Goal: Use online tool/utility: Utilize a website feature to perform a specific function

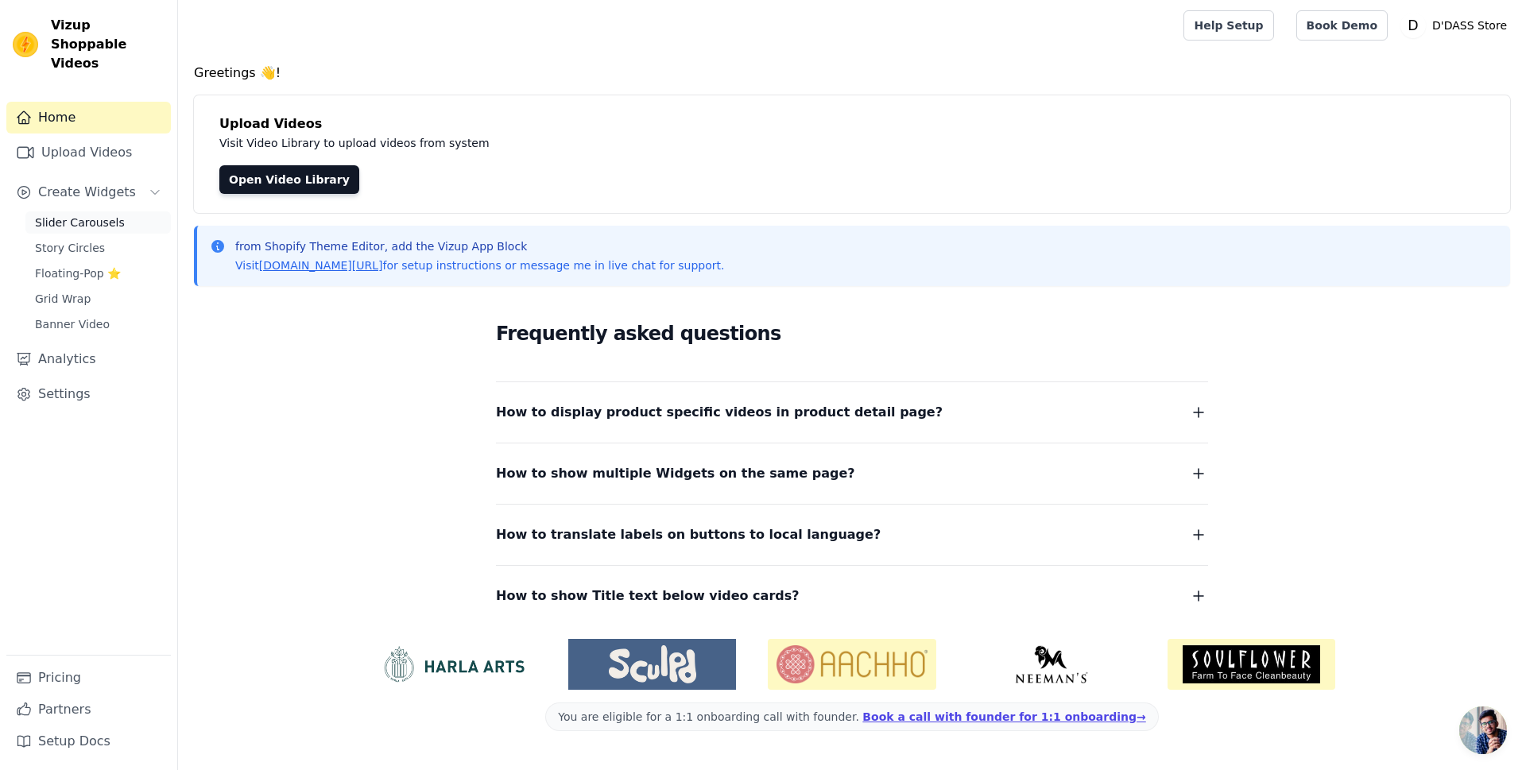
click at [103, 215] on span "Slider Carousels" at bounding box center [80, 223] width 90 height 16
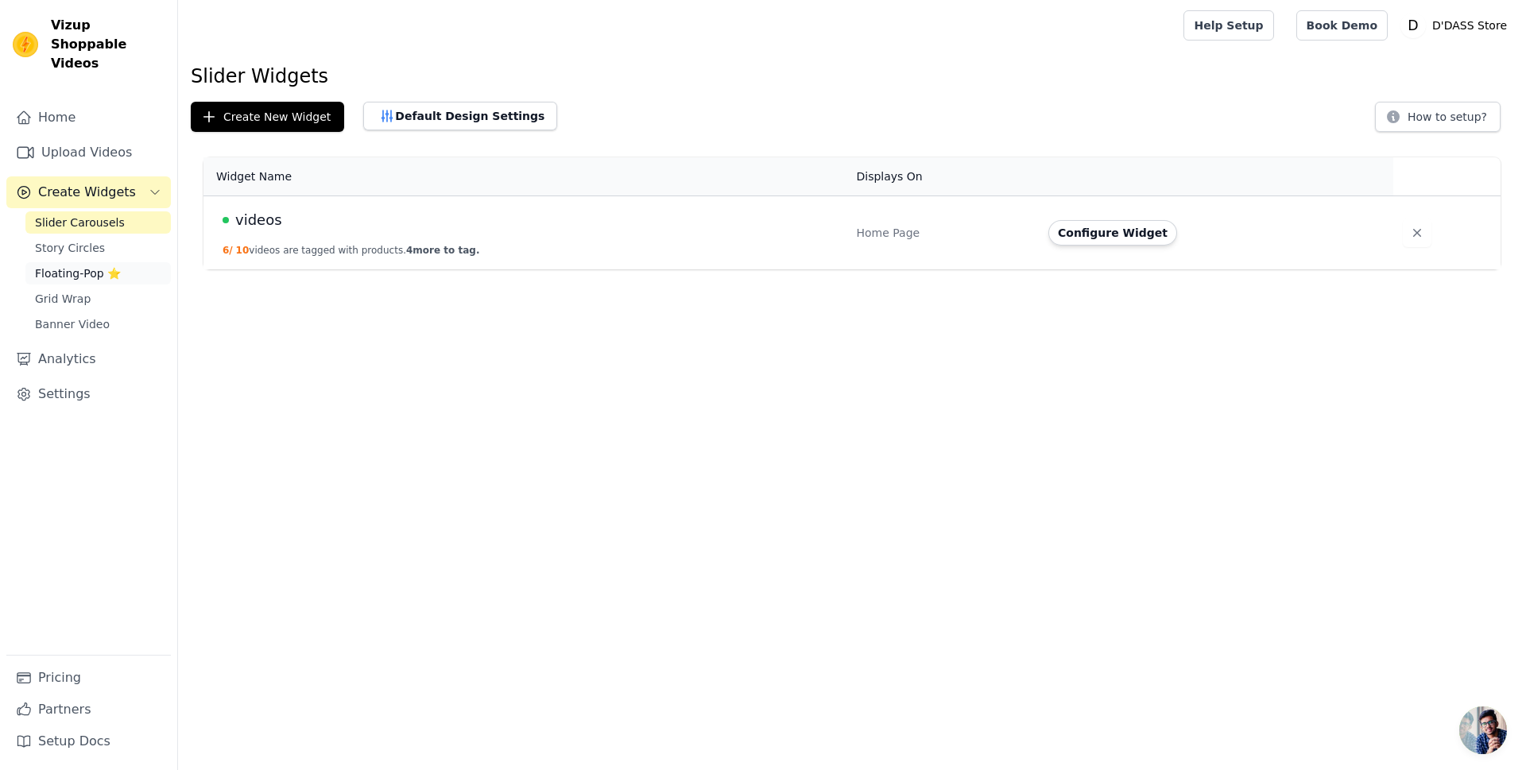
click at [68, 266] on span "Floating-Pop ⭐" at bounding box center [78, 274] width 86 height 16
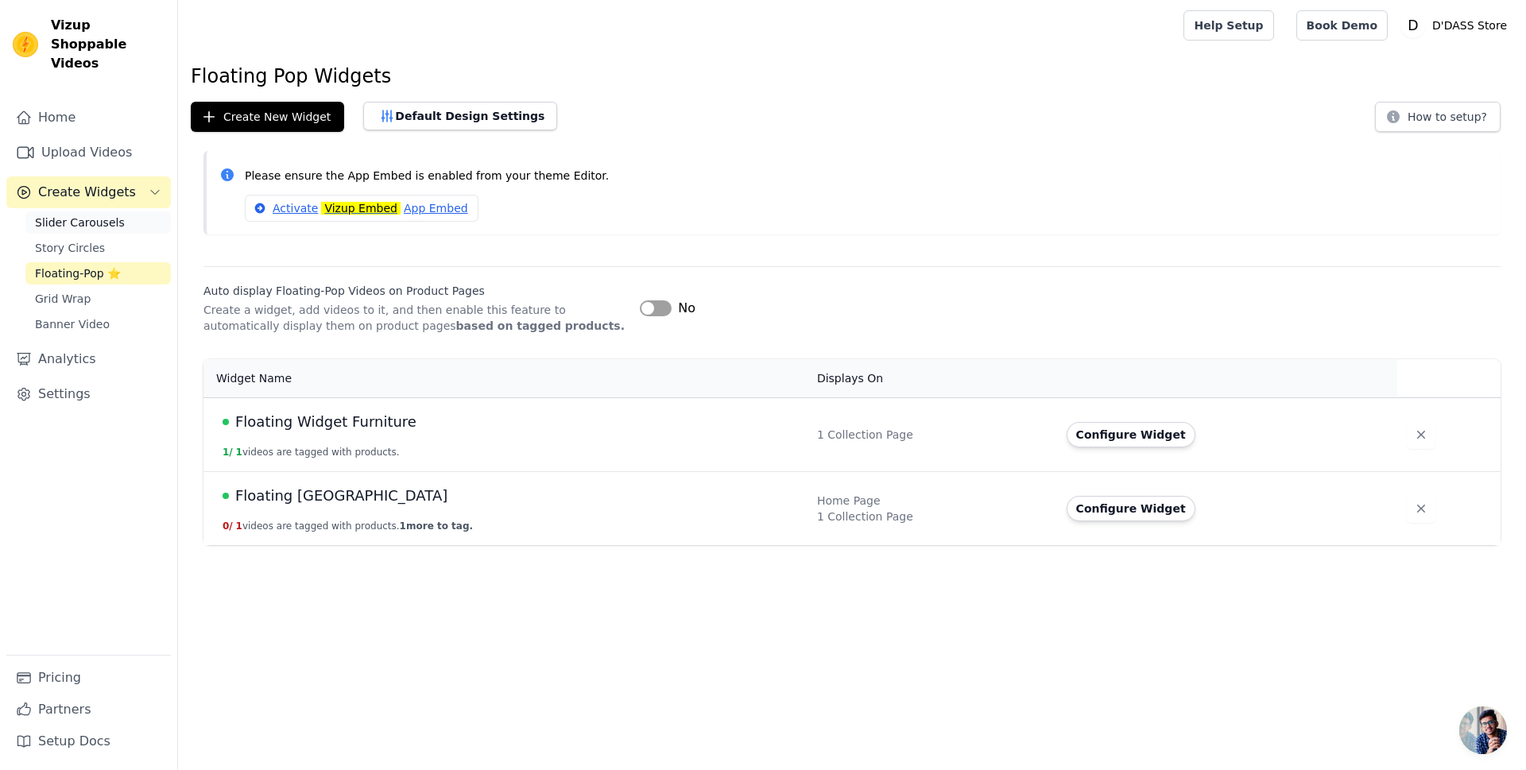
click at [78, 215] on span "Slider Carousels" at bounding box center [80, 223] width 90 height 16
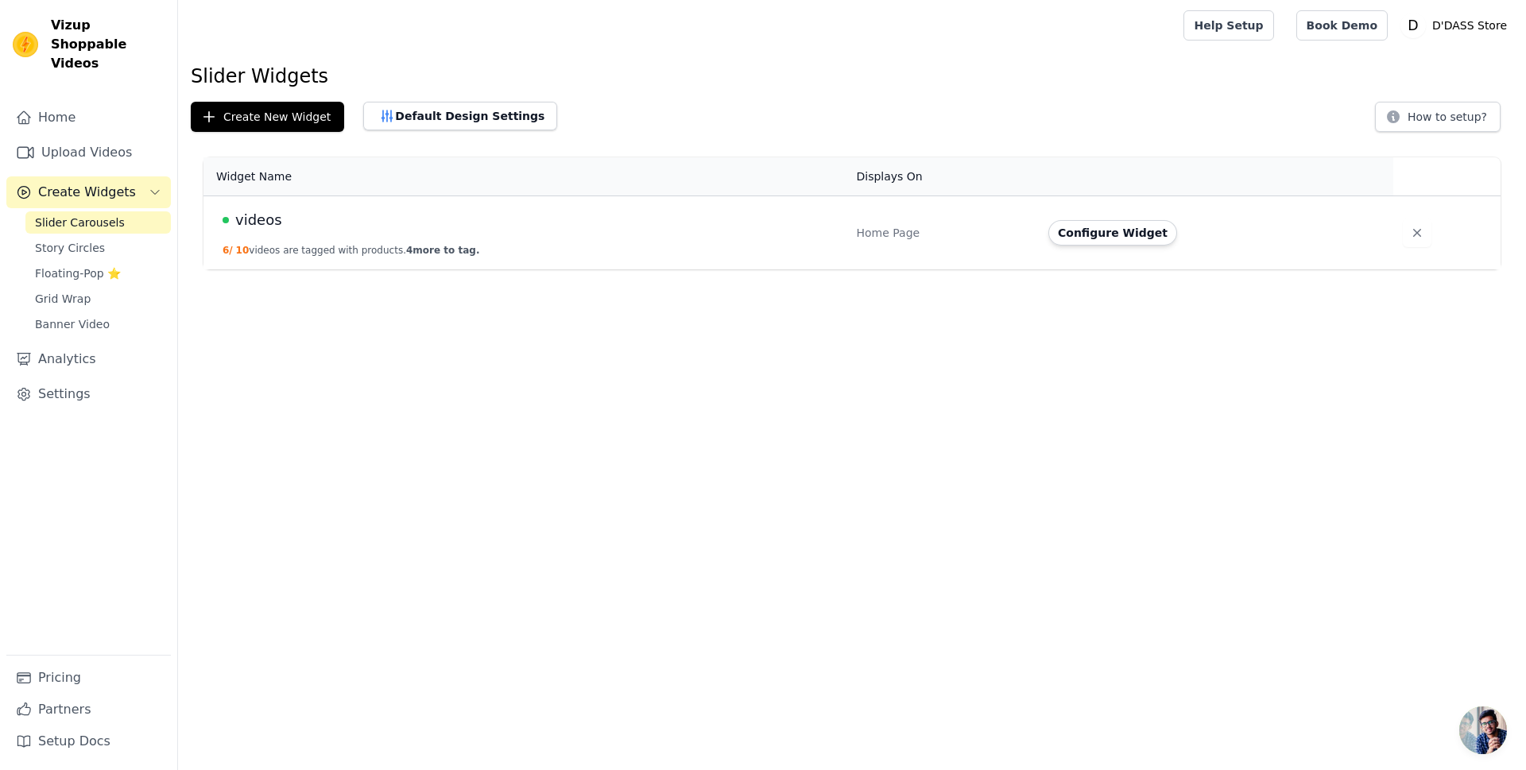
click at [250, 223] on span "videos" at bounding box center [258, 220] width 47 height 22
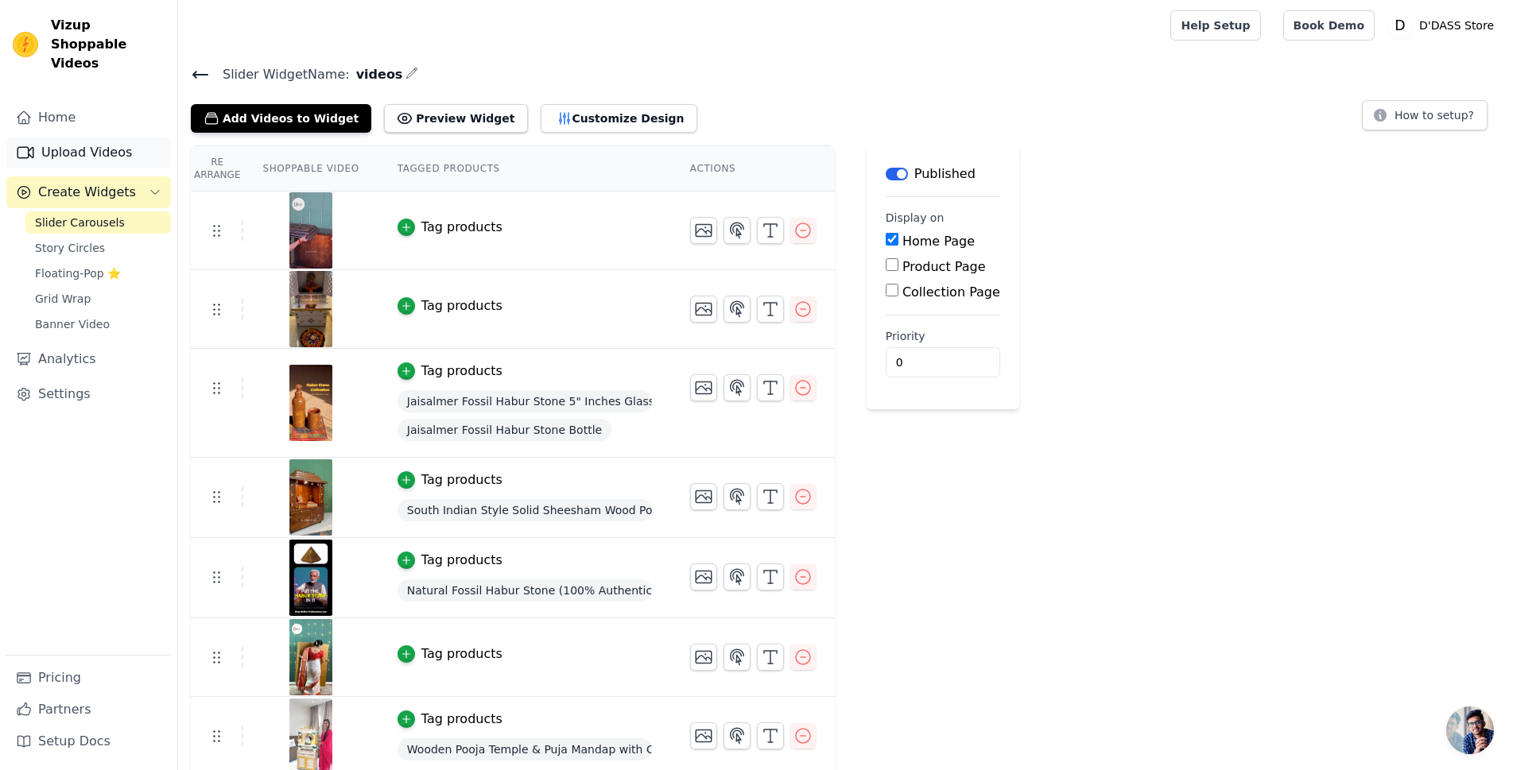
click at [74, 137] on link "Upload Videos" at bounding box center [88, 153] width 165 height 32
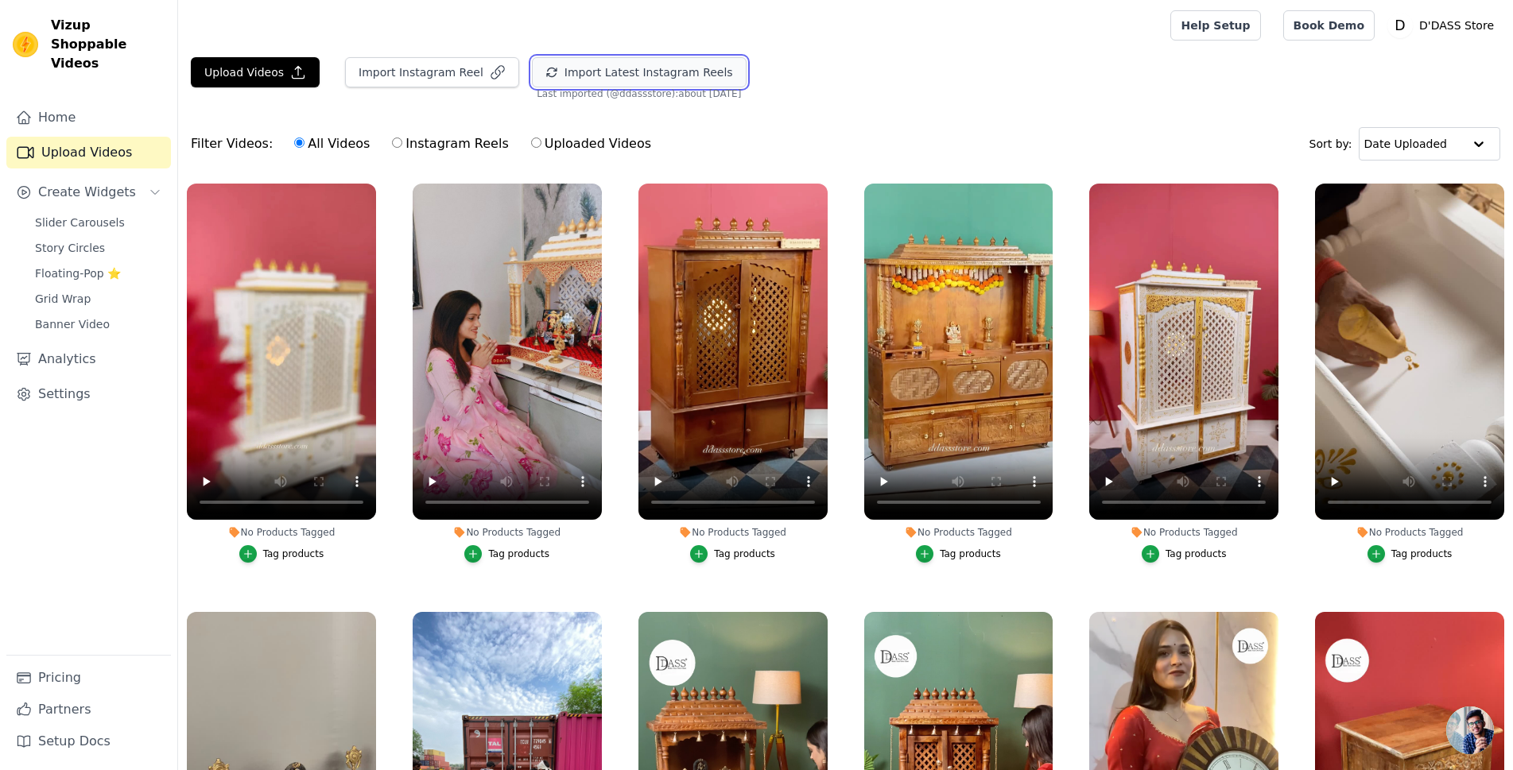
click at [644, 72] on button "Import Latest Instagram Reels" at bounding box center [639, 72] width 215 height 30
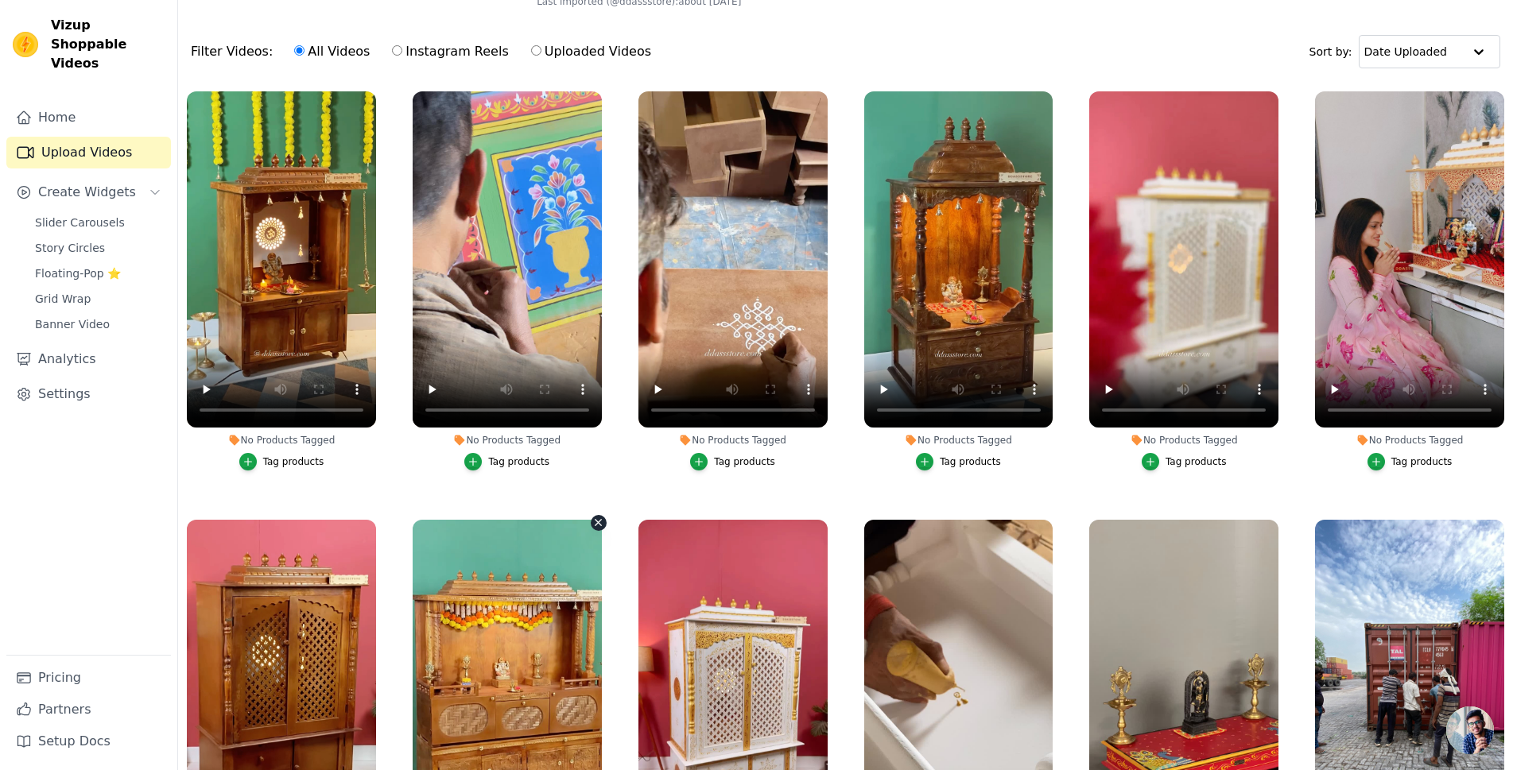
scroll to position [3, 0]
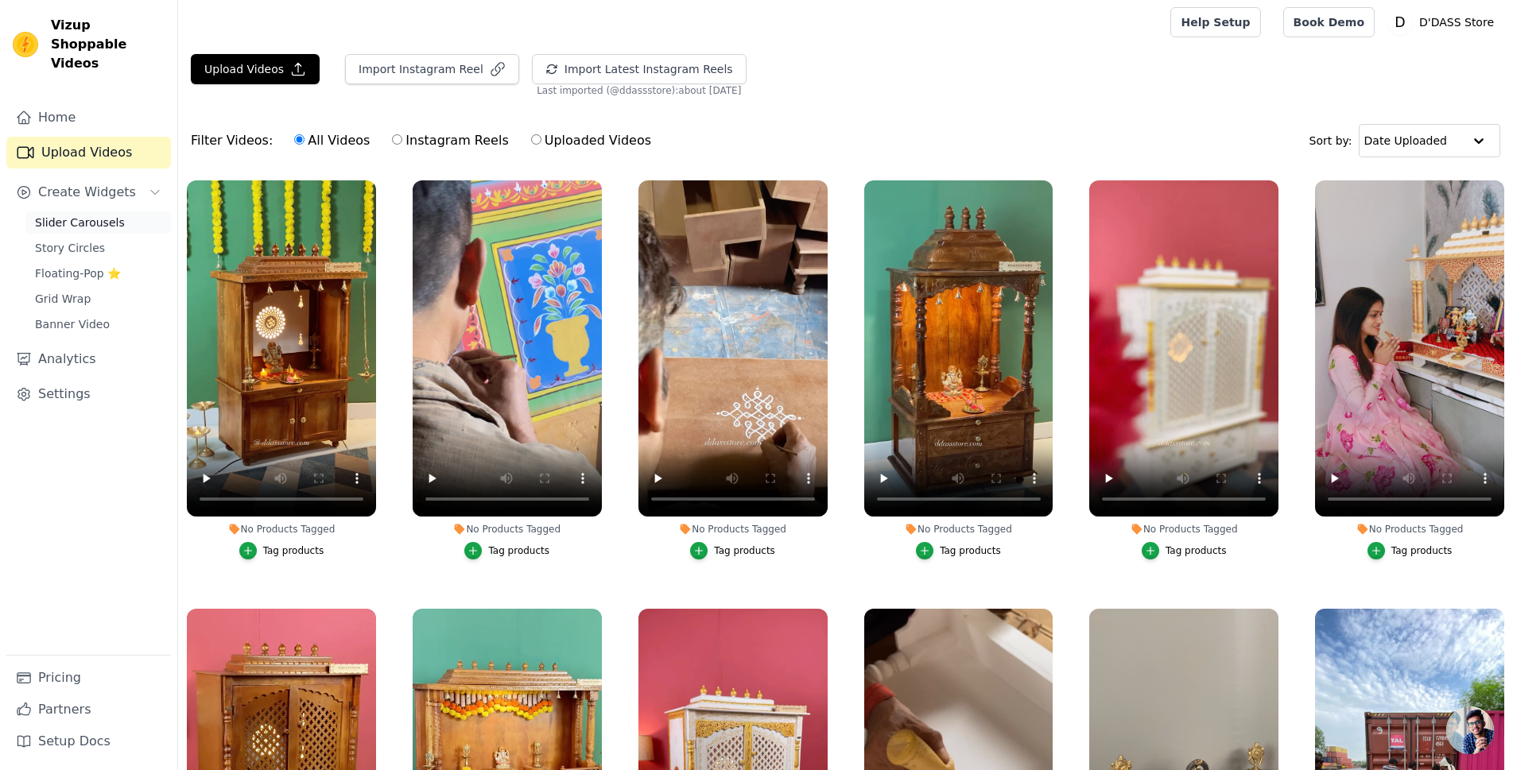
click at [97, 215] on span "Slider Carousels" at bounding box center [80, 223] width 90 height 16
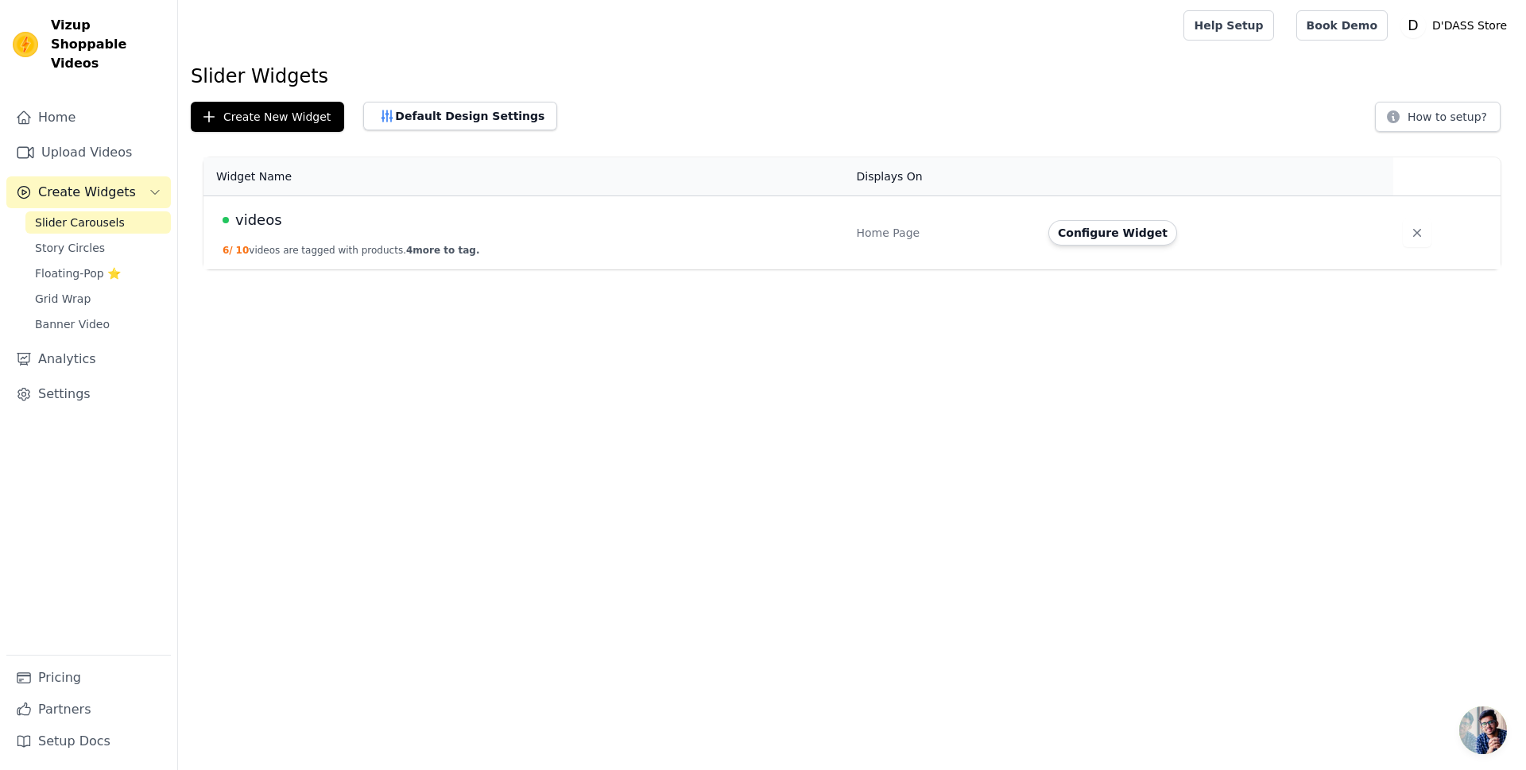
click at [259, 221] on span "videos" at bounding box center [258, 220] width 47 height 22
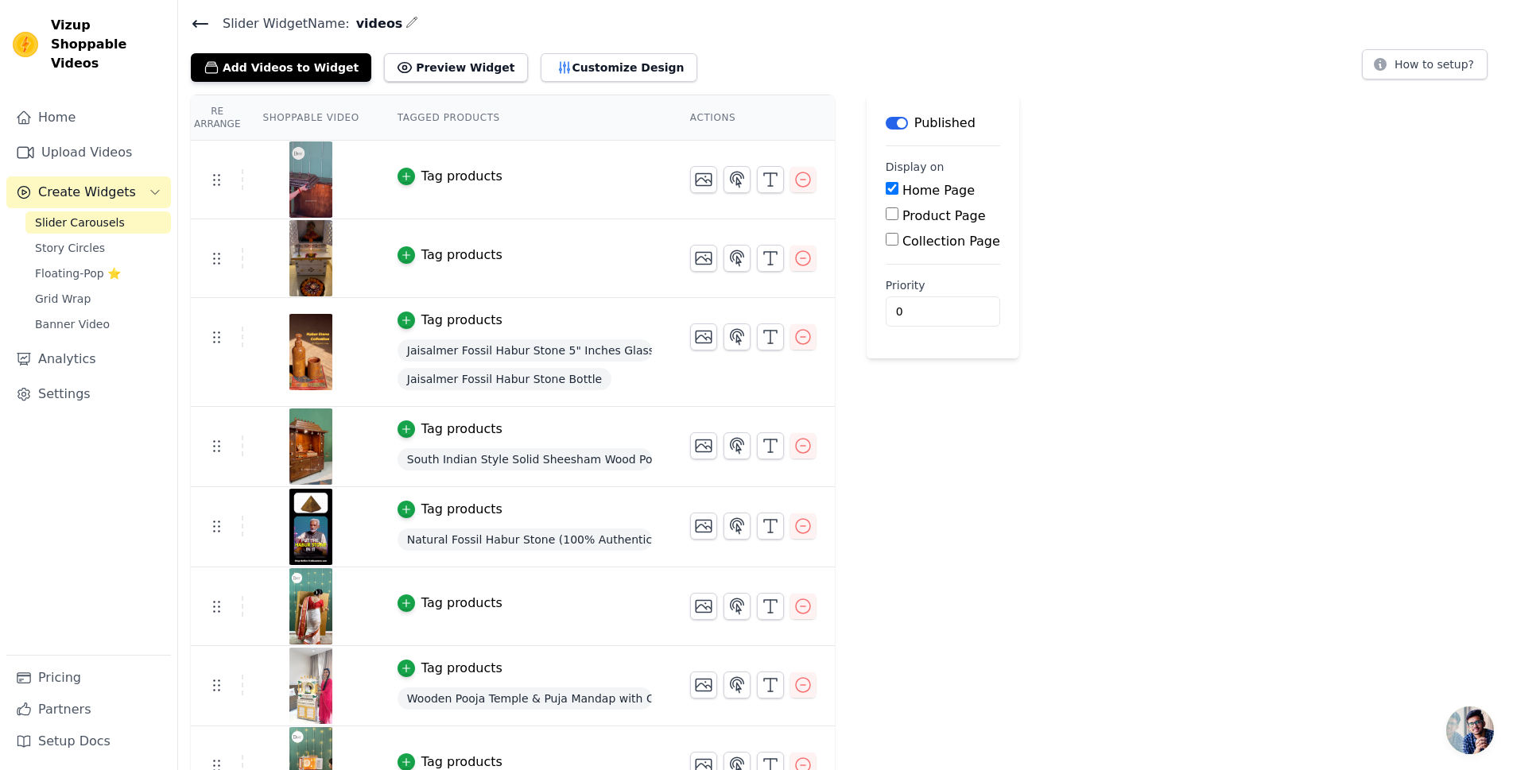
scroll to position [80, 0]
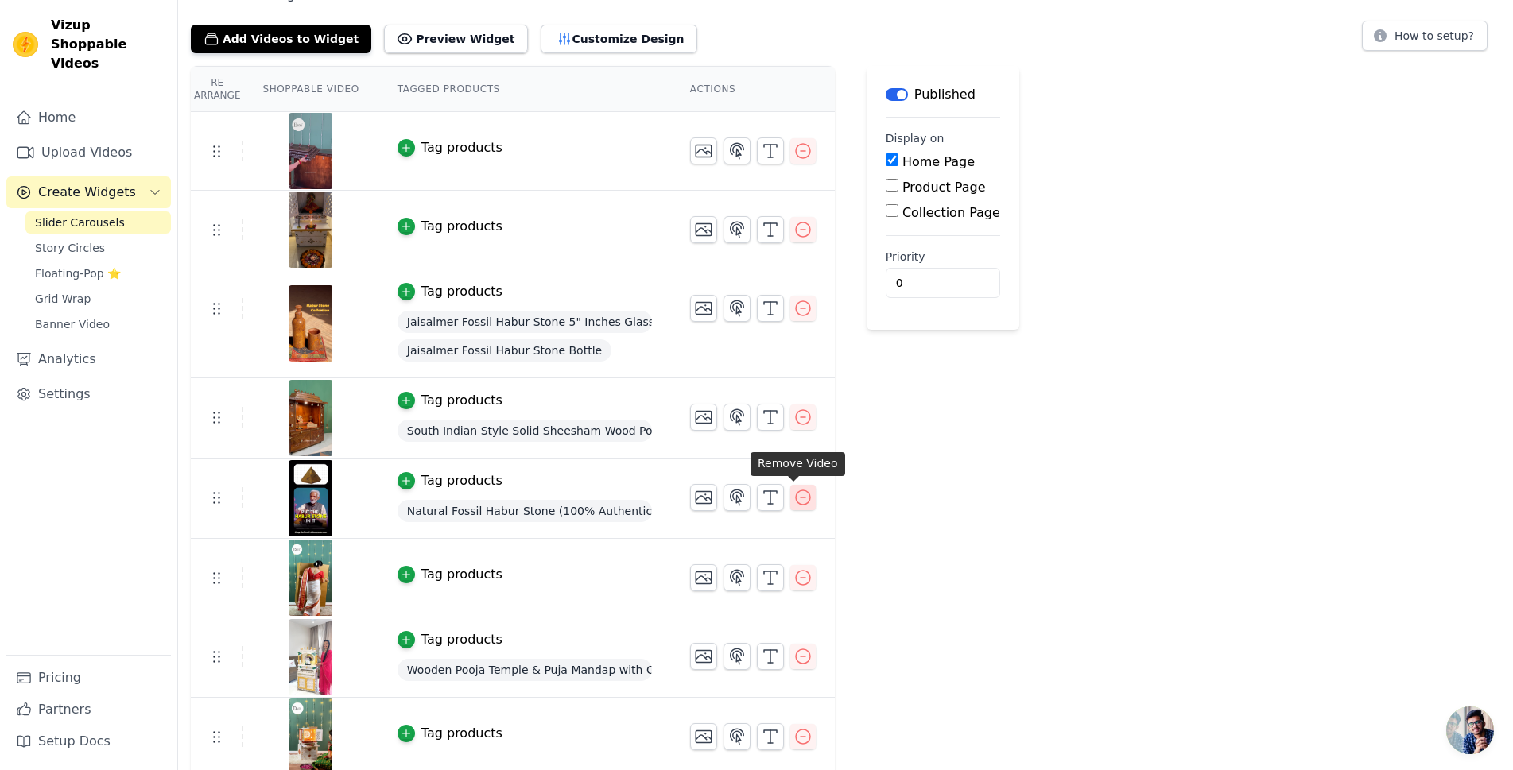
click at [796, 497] on icon "button" at bounding box center [803, 498] width 14 height 14
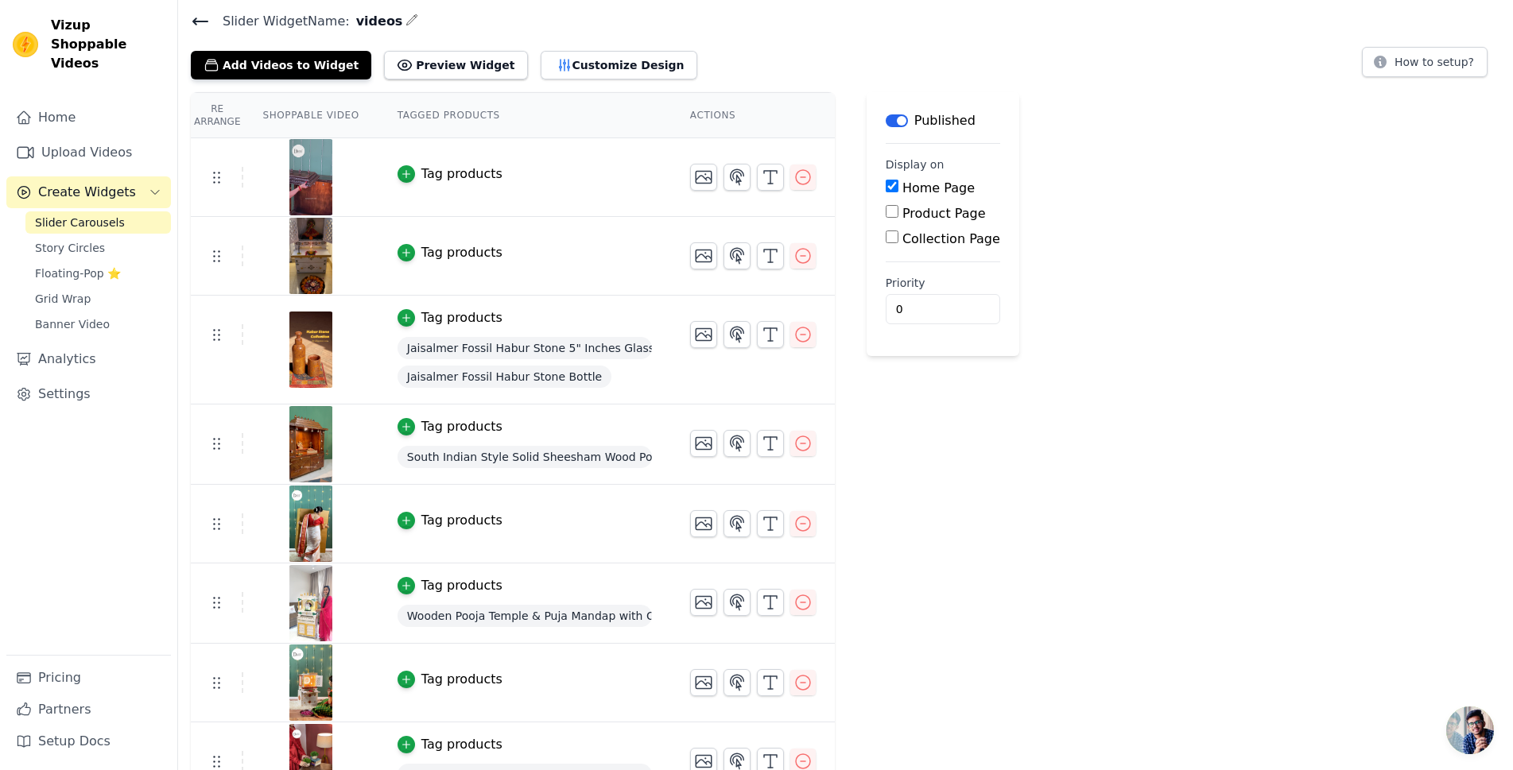
scroll to position [159, 0]
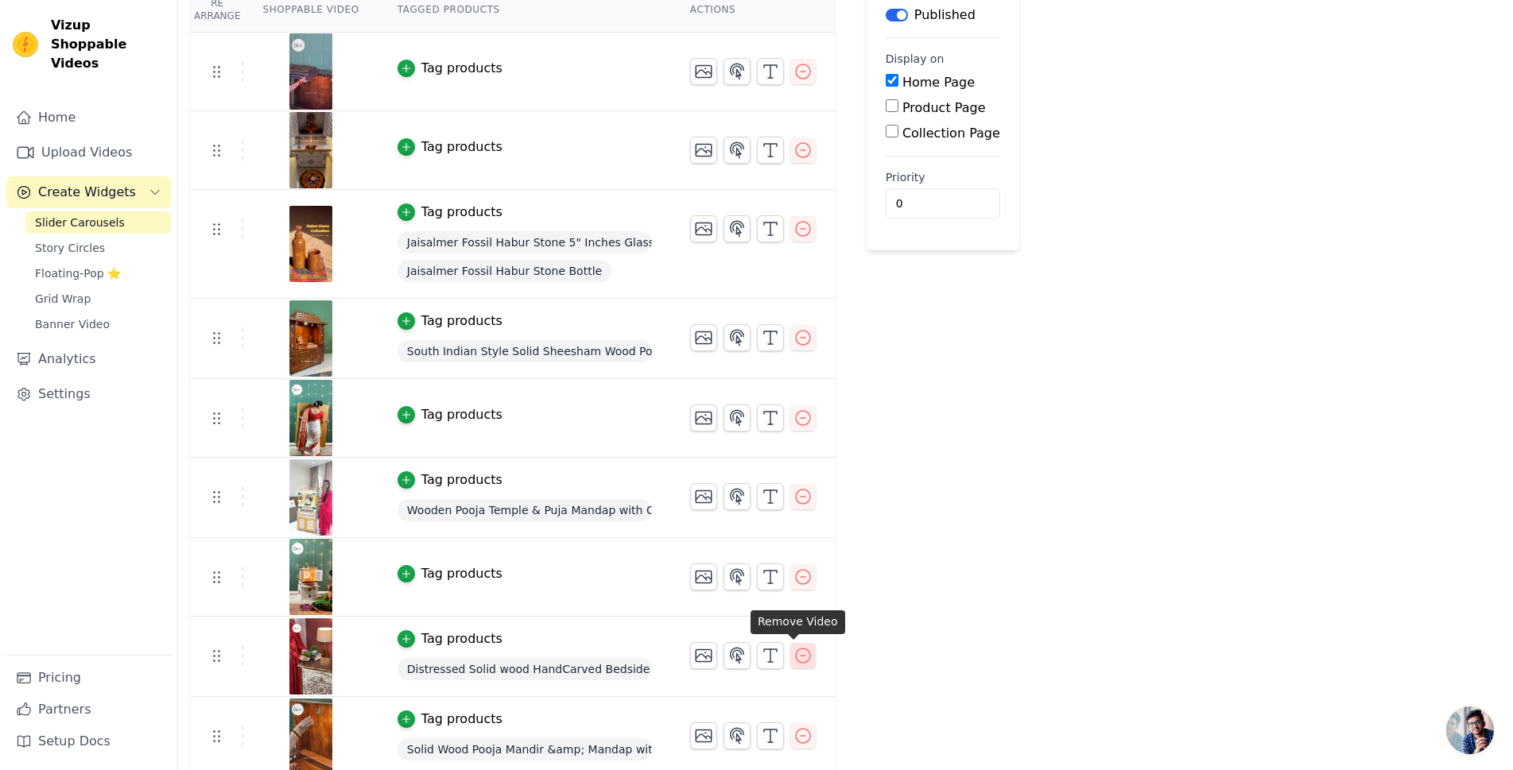
click at [793, 652] on icon "button" at bounding box center [802, 655] width 19 height 19
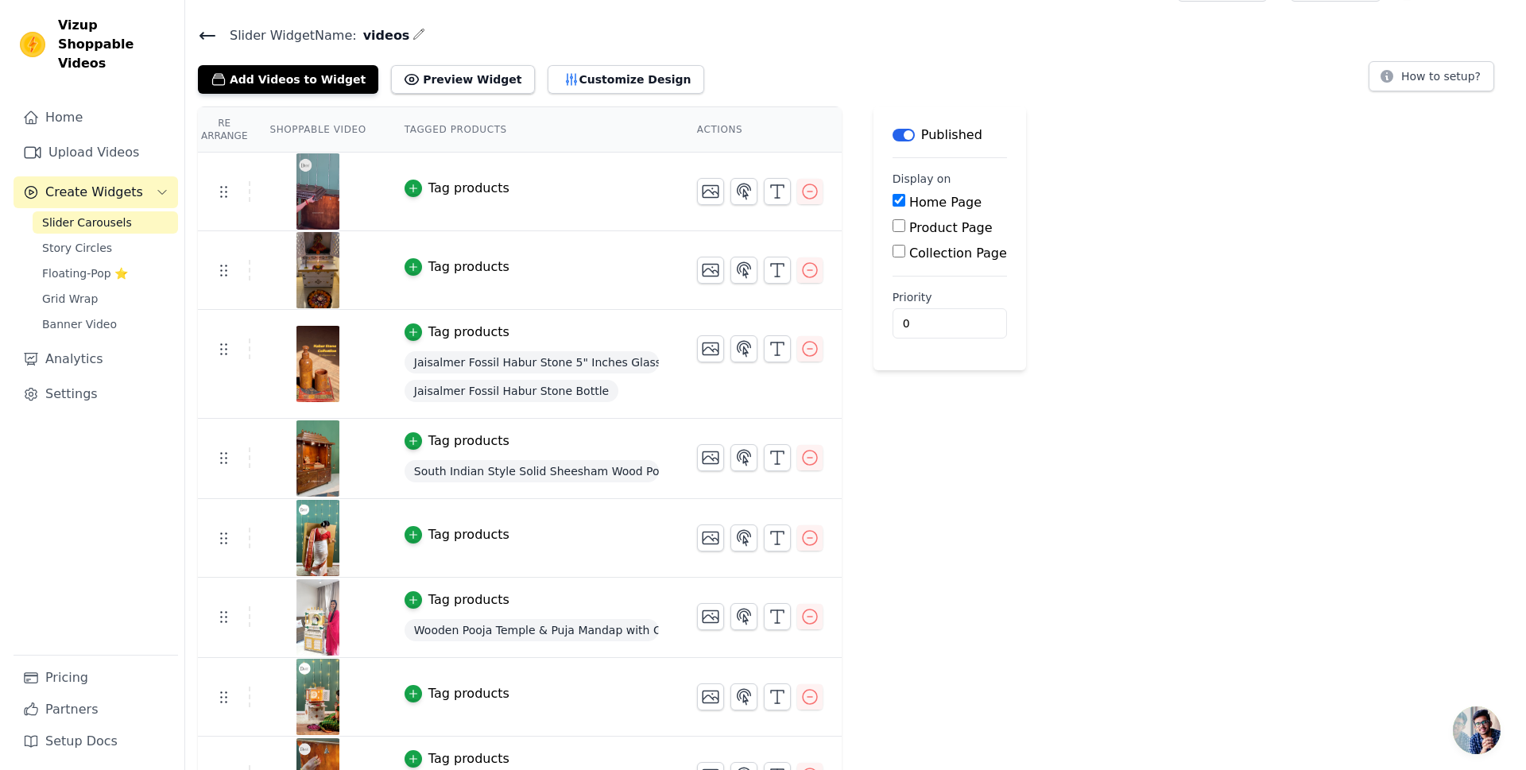
scroll to position [0, 0]
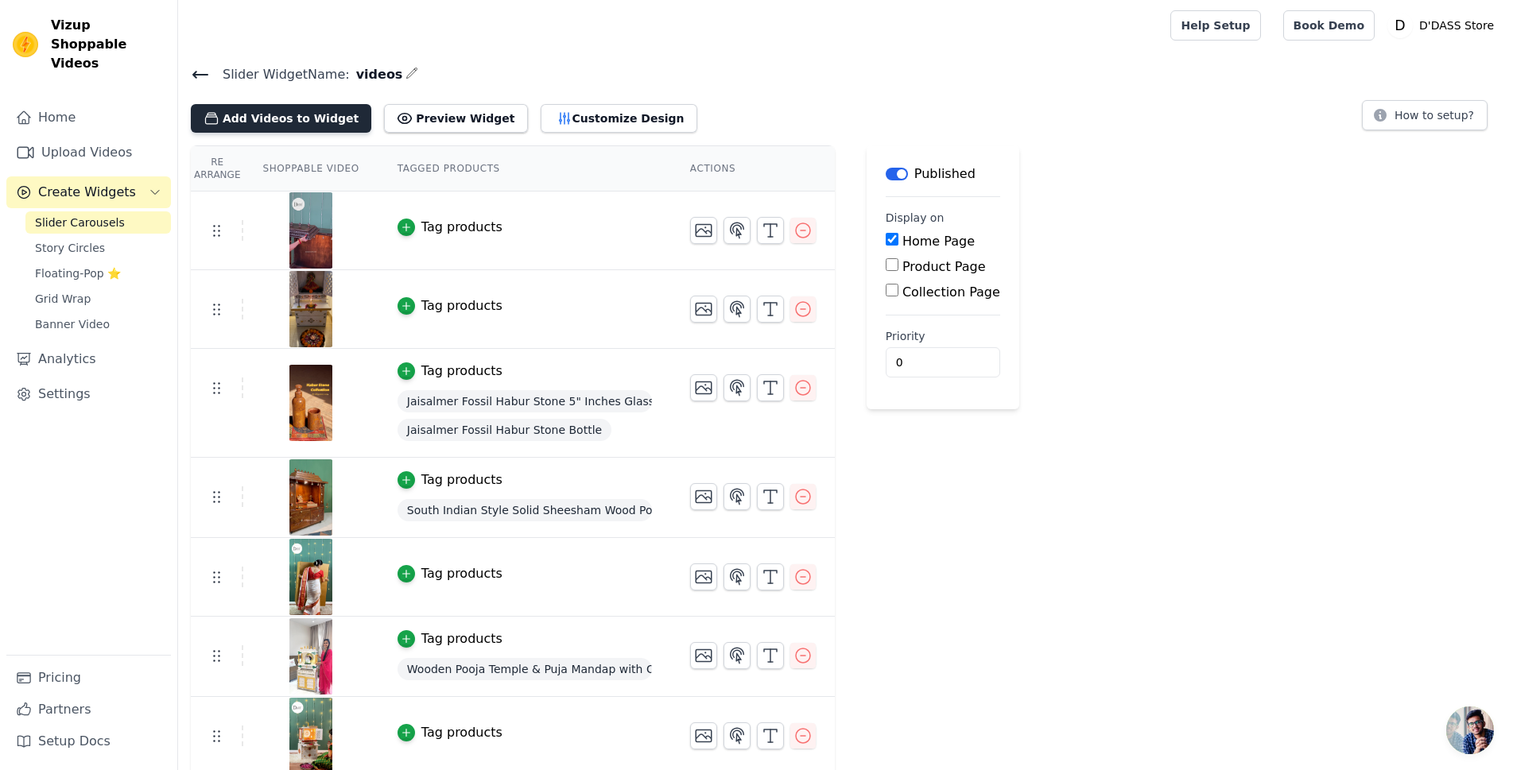
click at [304, 119] on button "Add Videos to Widget" at bounding box center [281, 118] width 180 height 29
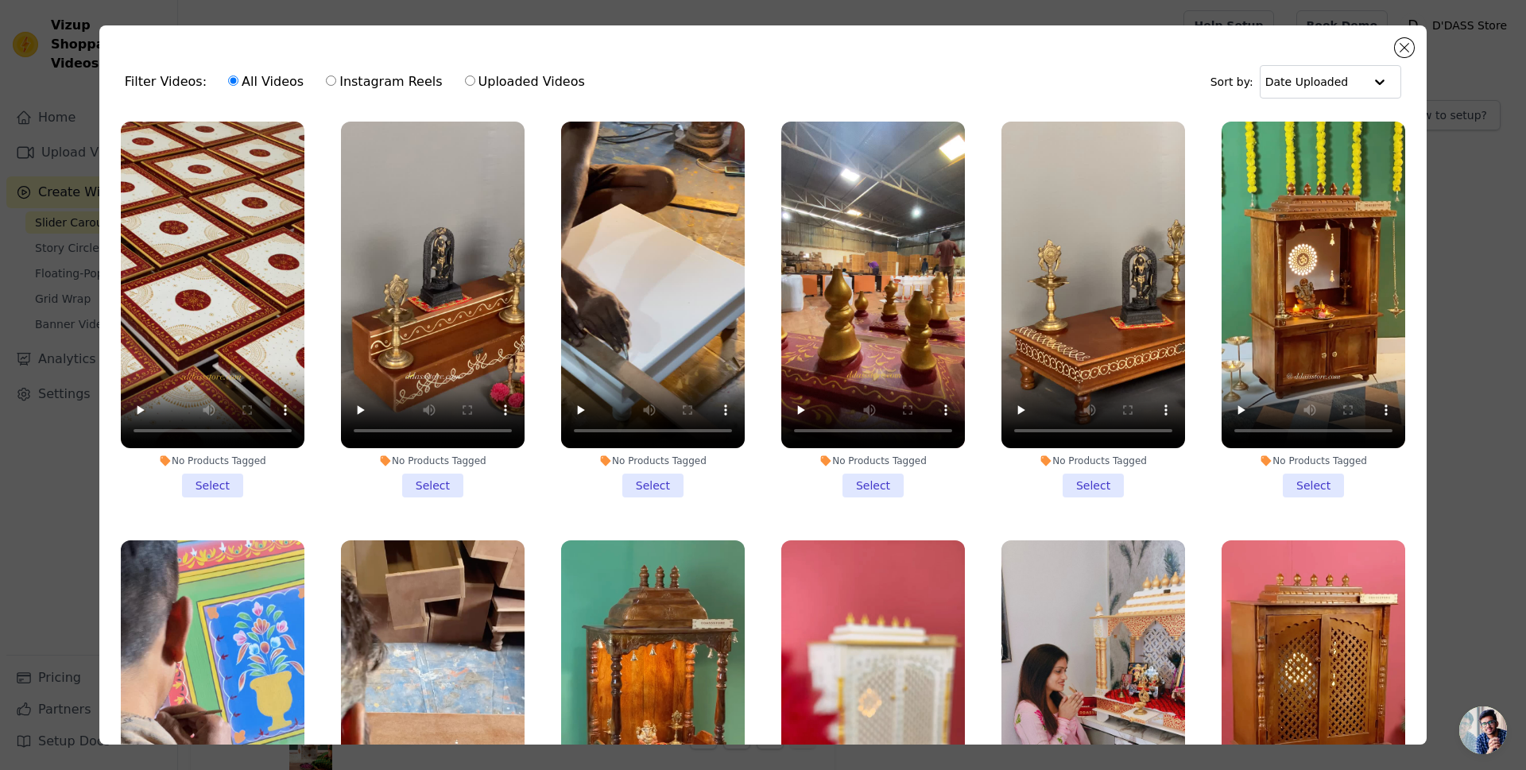
click at [1285, 481] on li "No Products Tagged Select" at bounding box center [1314, 310] width 184 height 376
click at [0, 0] on input "No Products Tagged Select" at bounding box center [0, 0] width 0 height 0
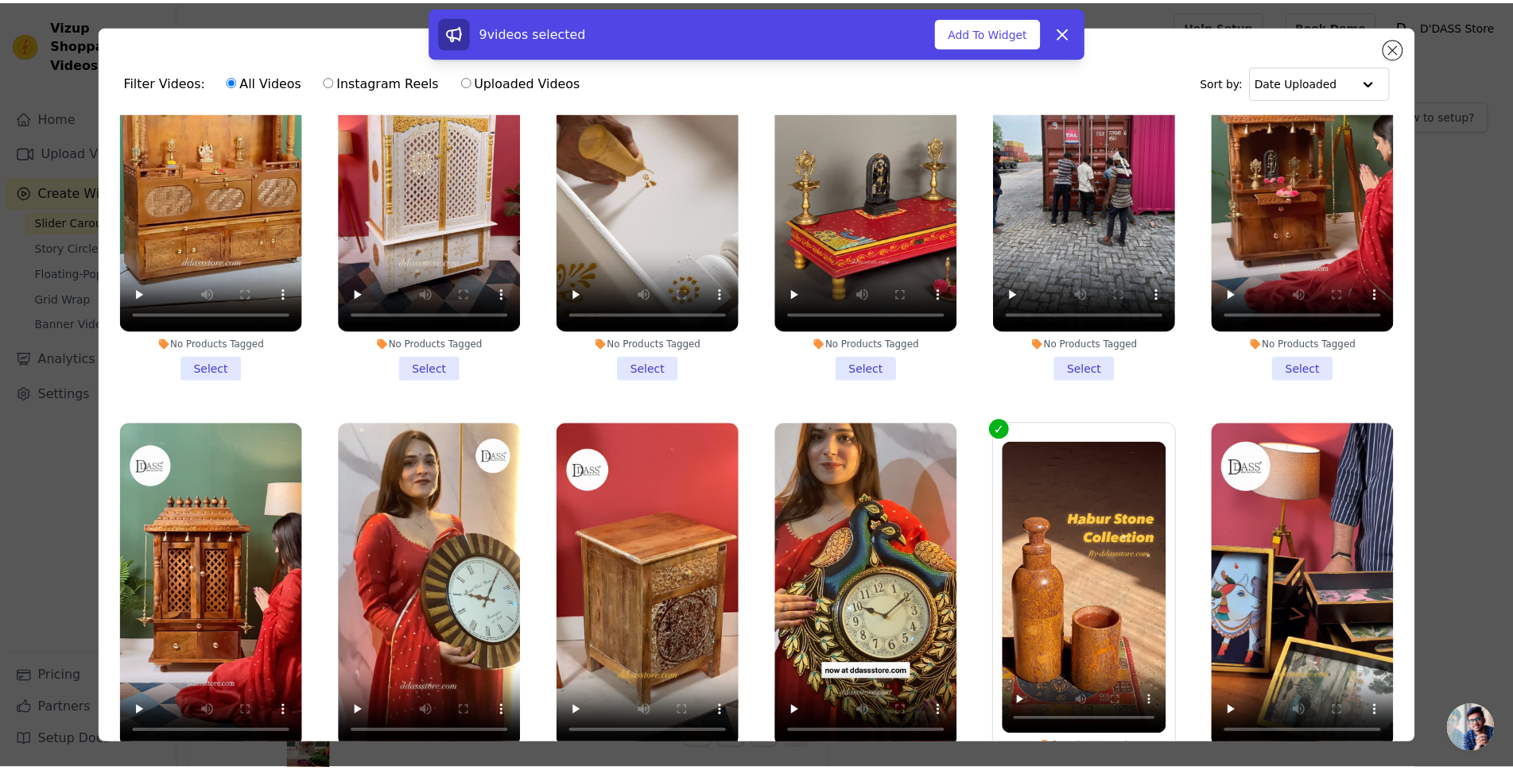
scroll to position [795, 0]
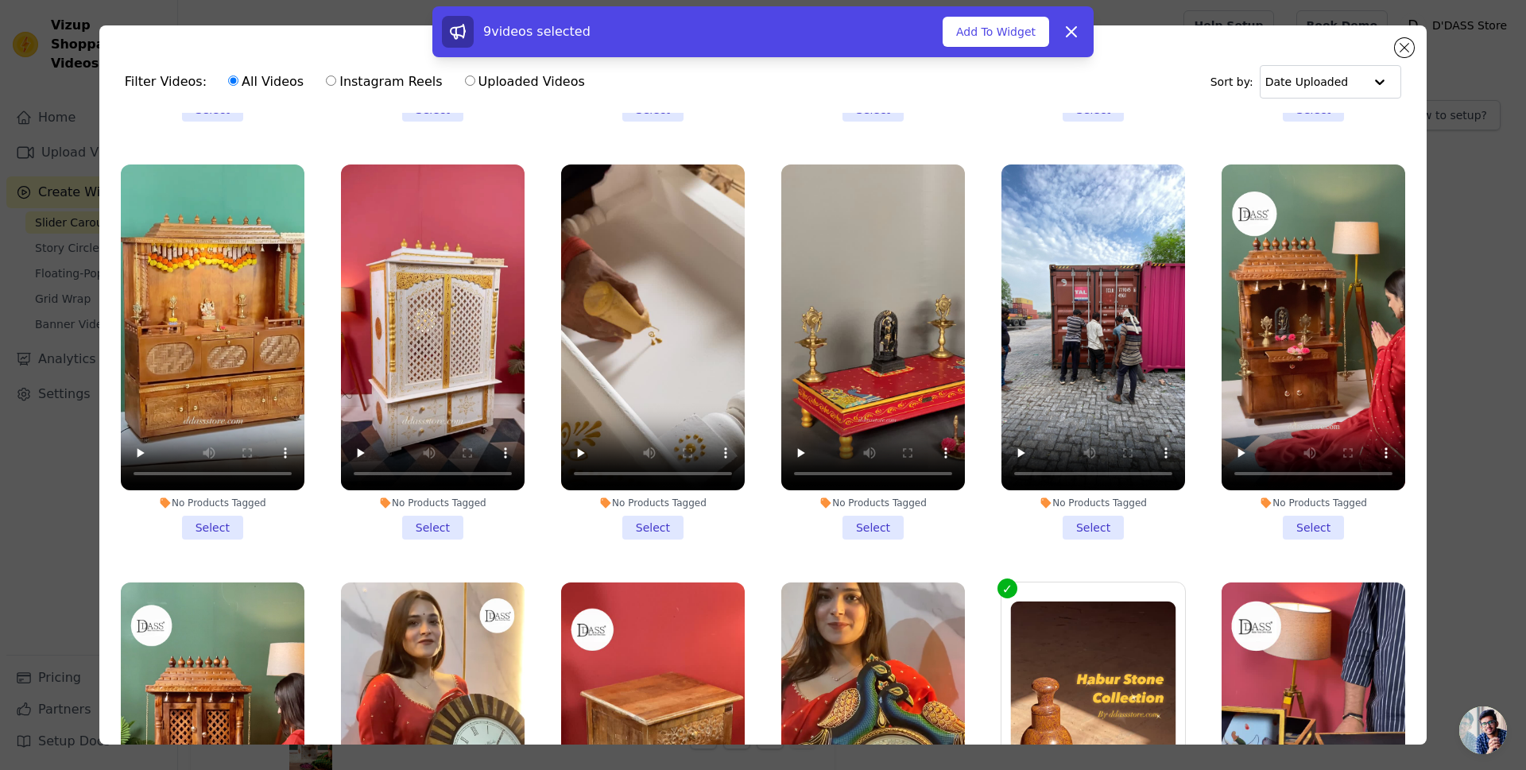
click at [1297, 508] on li "No Products Tagged Select" at bounding box center [1314, 353] width 184 height 376
click at [0, 0] on input "No Products Tagged Select" at bounding box center [0, 0] width 0 height 0
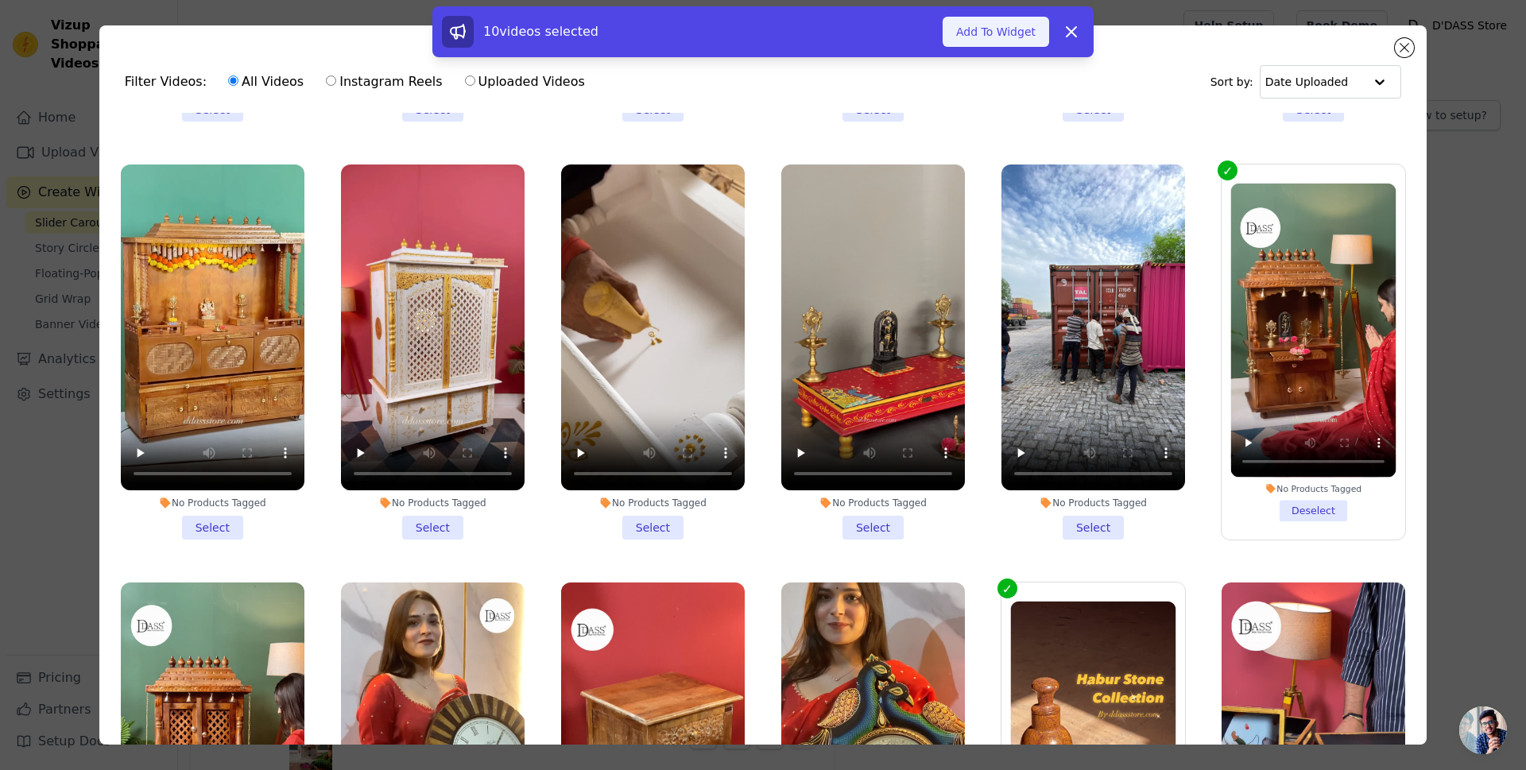
click at [1010, 28] on button "Add To Widget" at bounding box center [996, 32] width 107 height 30
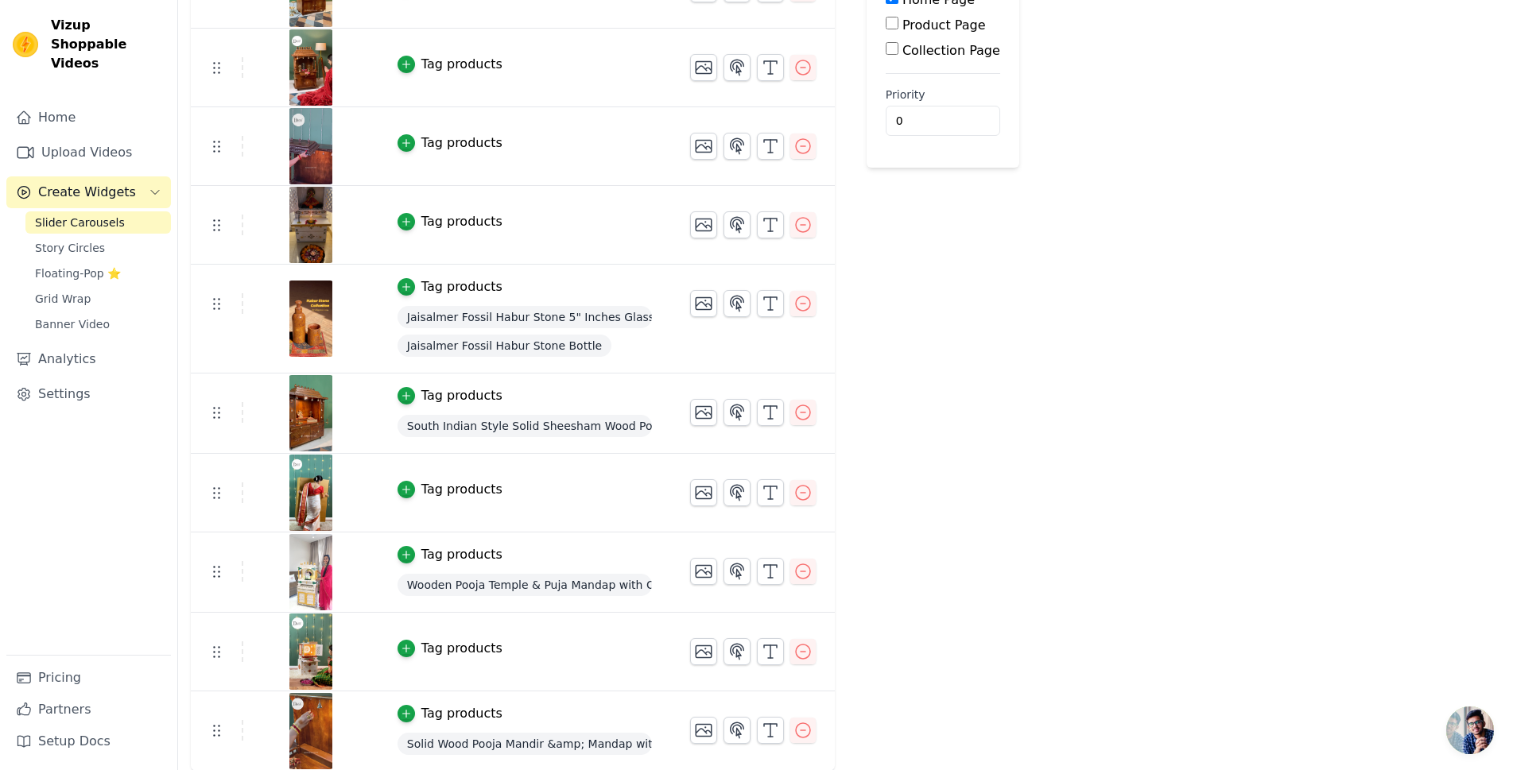
scroll to position [242, 0]
click at [801, 223] on icon "button" at bounding box center [802, 224] width 19 height 19
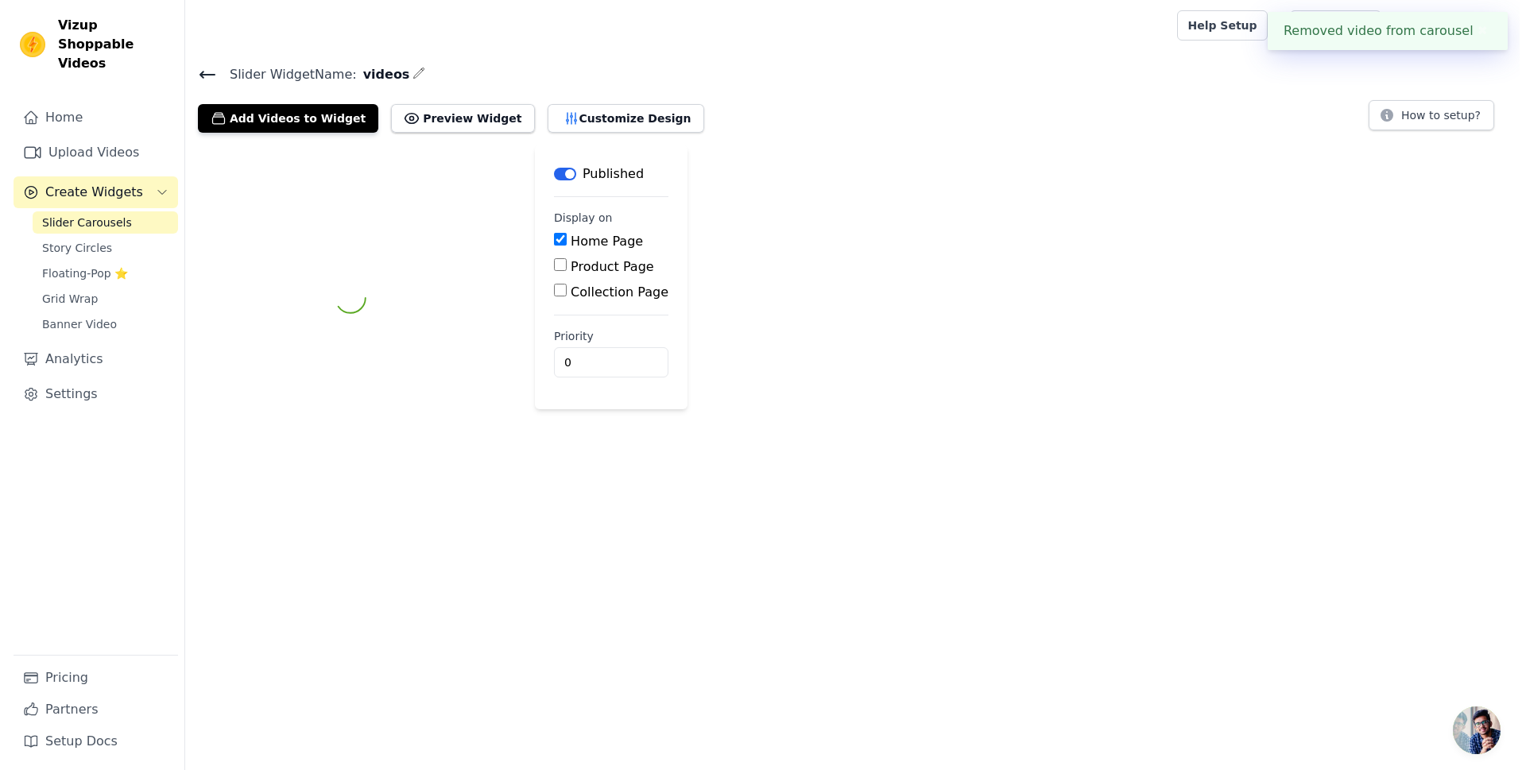
scroll to position [0, 0]
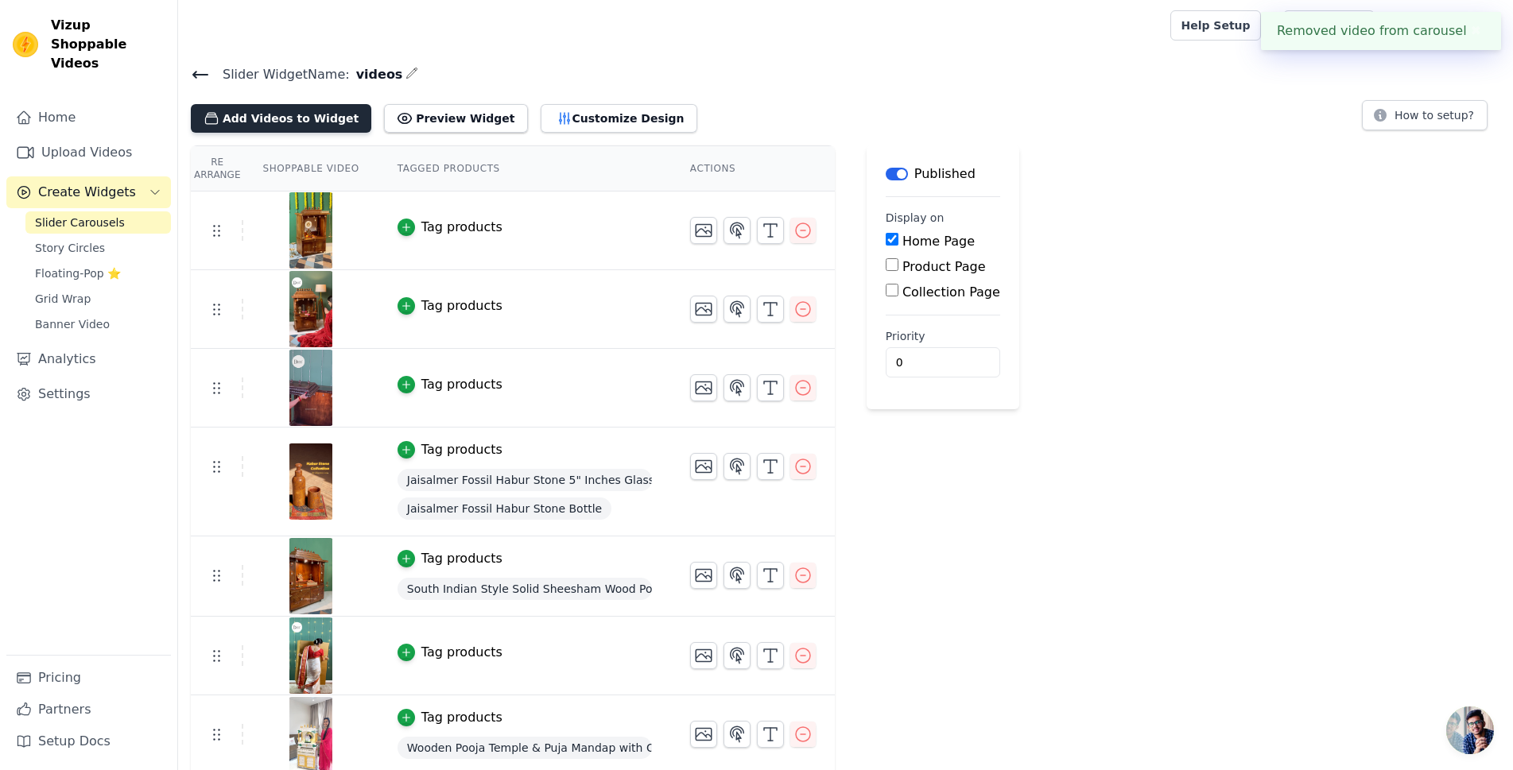
click at [273, 115] on button "Add Videos to Widget" at bounding box center [281, 118] width 180 height 29
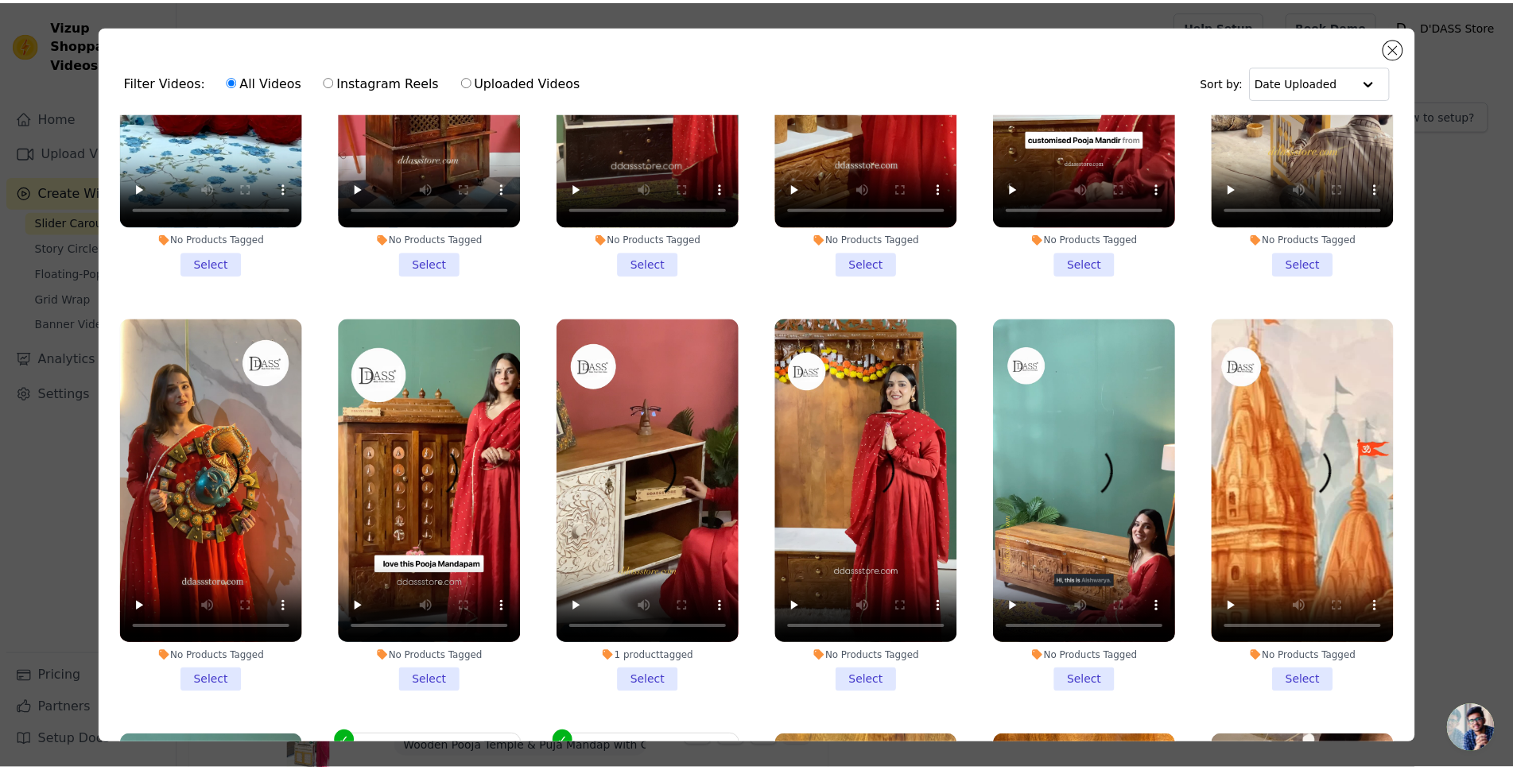
scroll to position [2783, 0]
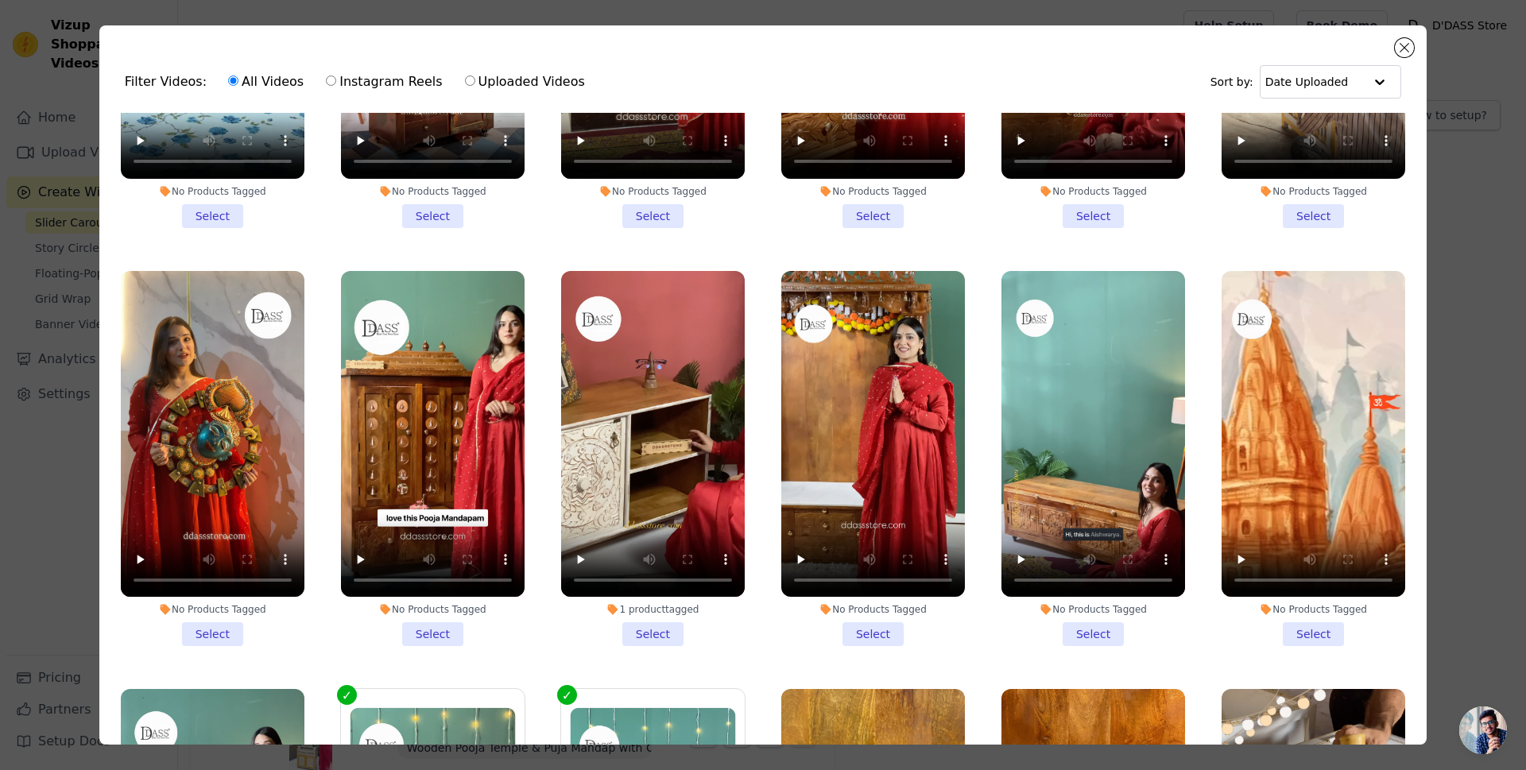
click at [862, 584] on li "No Products Tagged Select" at bounding box center [874, 459] width 184 height 376
click at [0, 0] on input "No Products Tagged Select" at bounding box center [0, 0] width 0 height 0
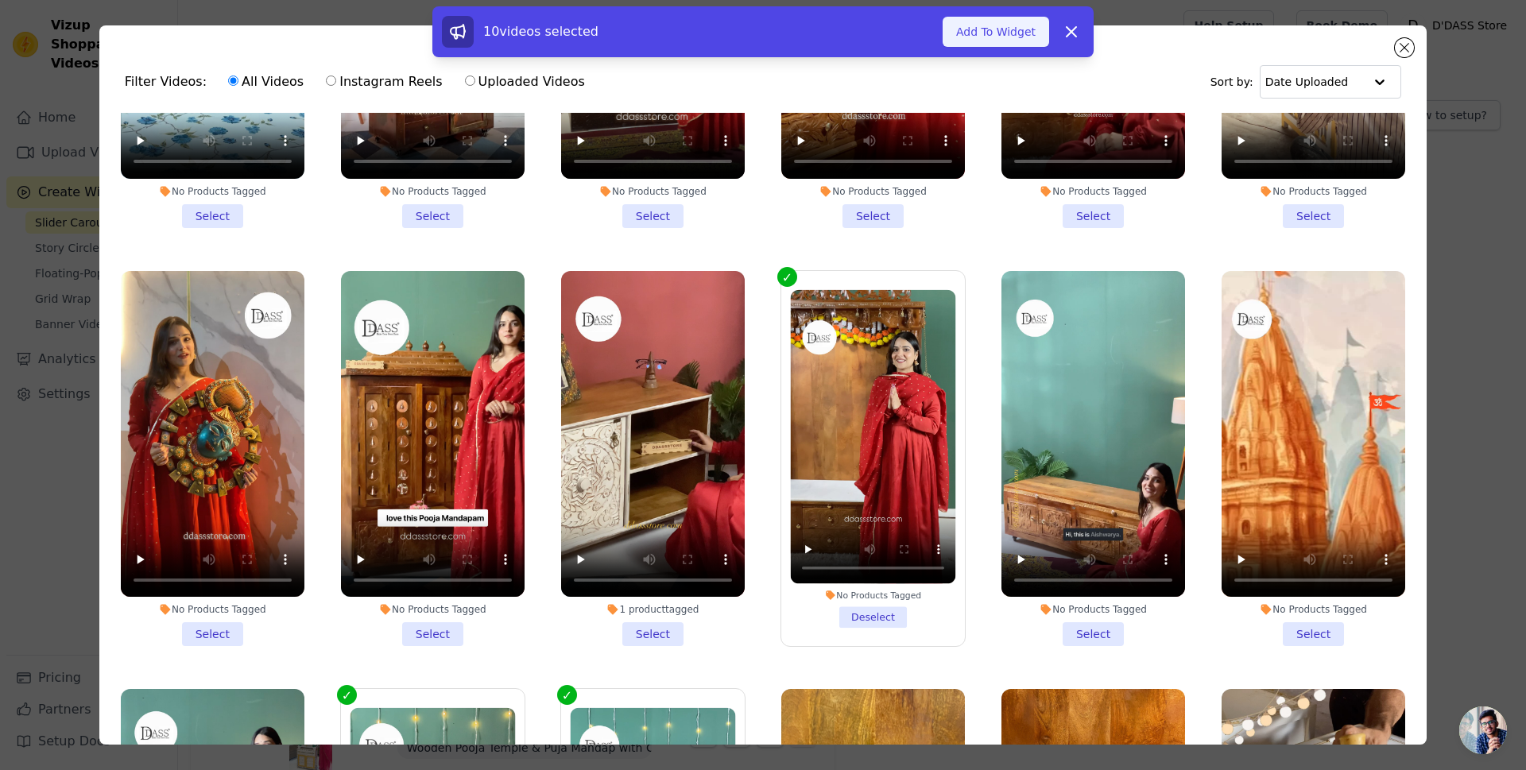
click at [1007, 33] on button "Add To Widget" at bounding box center [996, 32] width 107 height 30
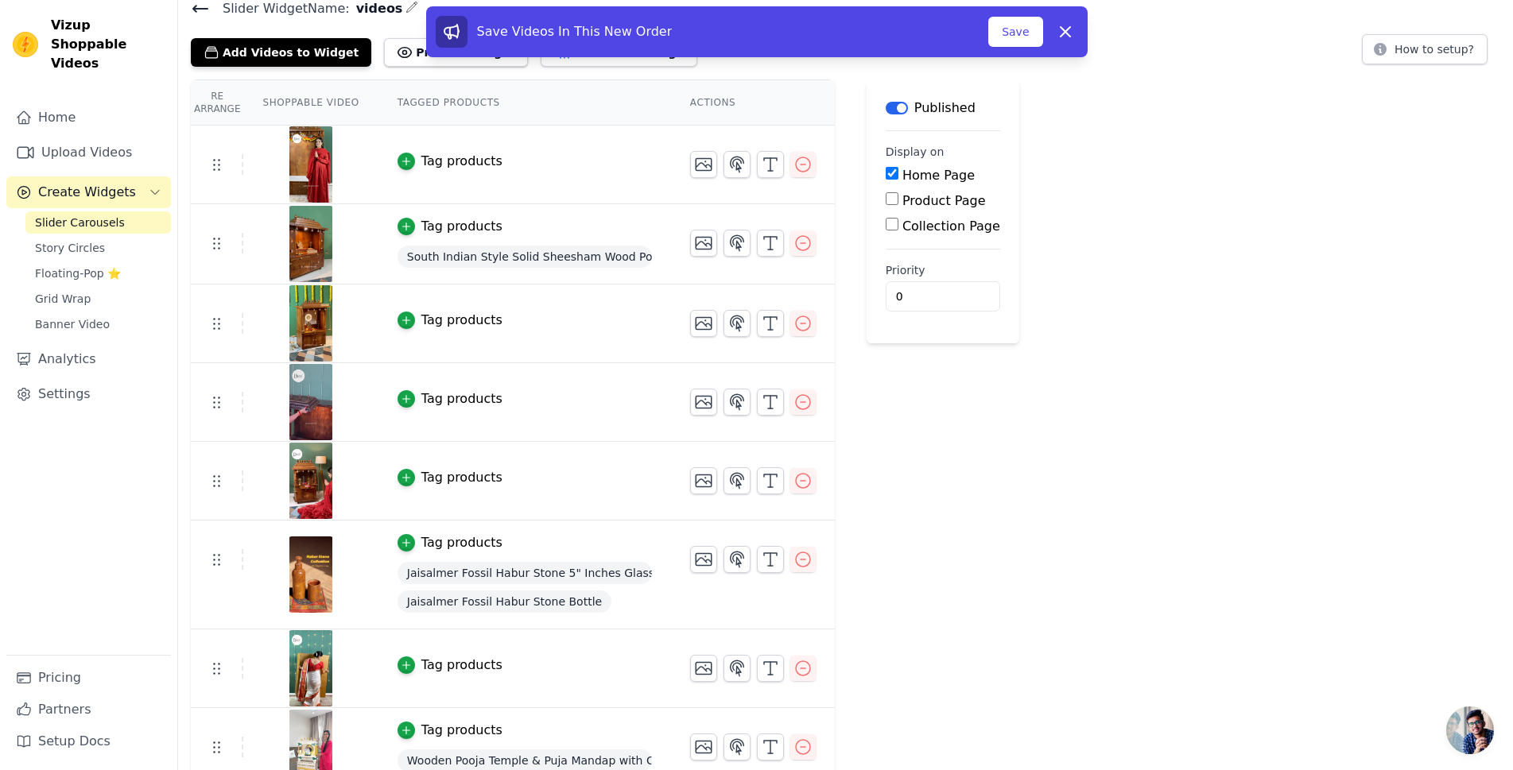
scroll to position [0, 0]
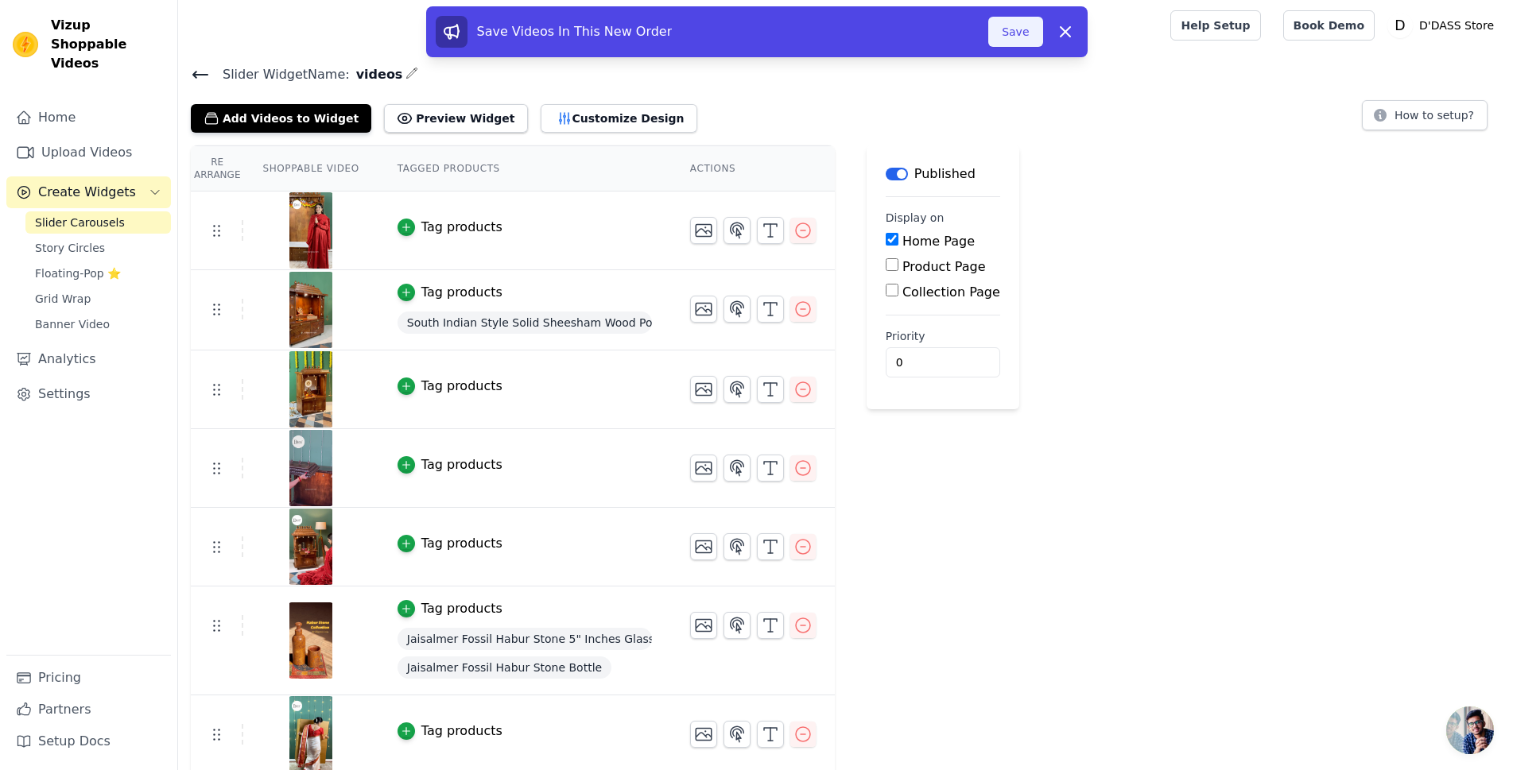
click at [1010, 37] on button "Save" at bounding box center [1015, 32] width 54 height 30
